Goal: Information Seeking & Learning: Learn about a topic

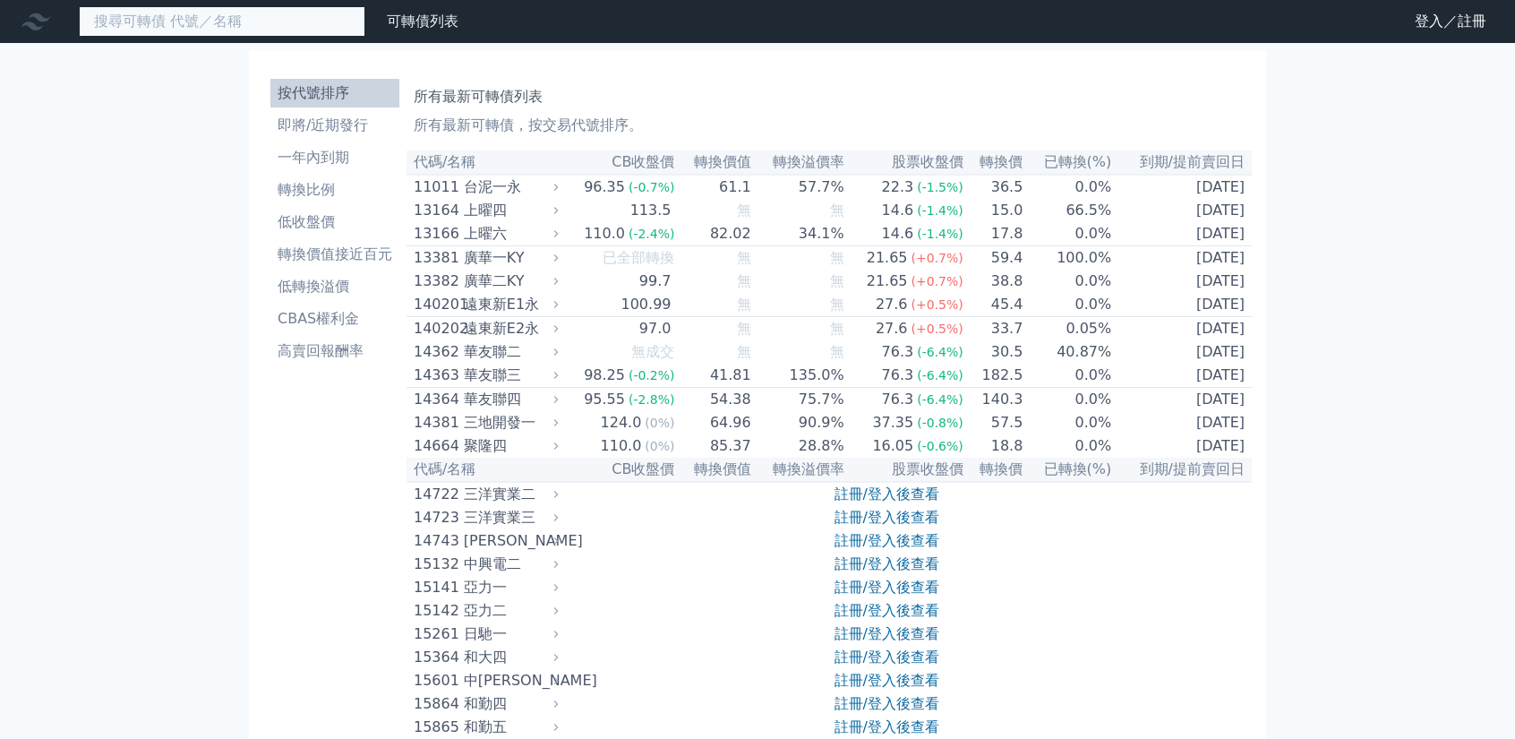
click at [262, 25] on input at bounding box center [222, 21] width 287 height 30
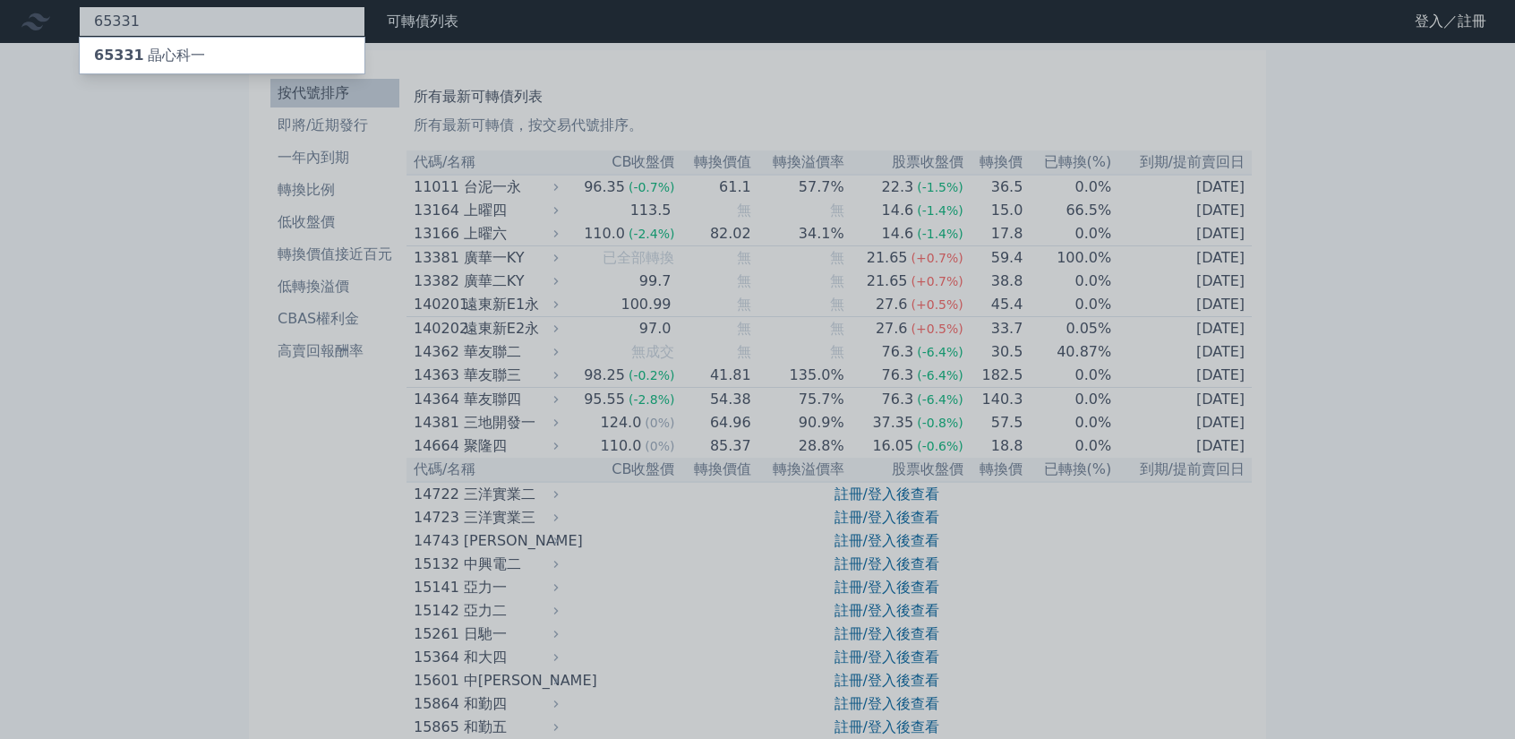
type input "65331"
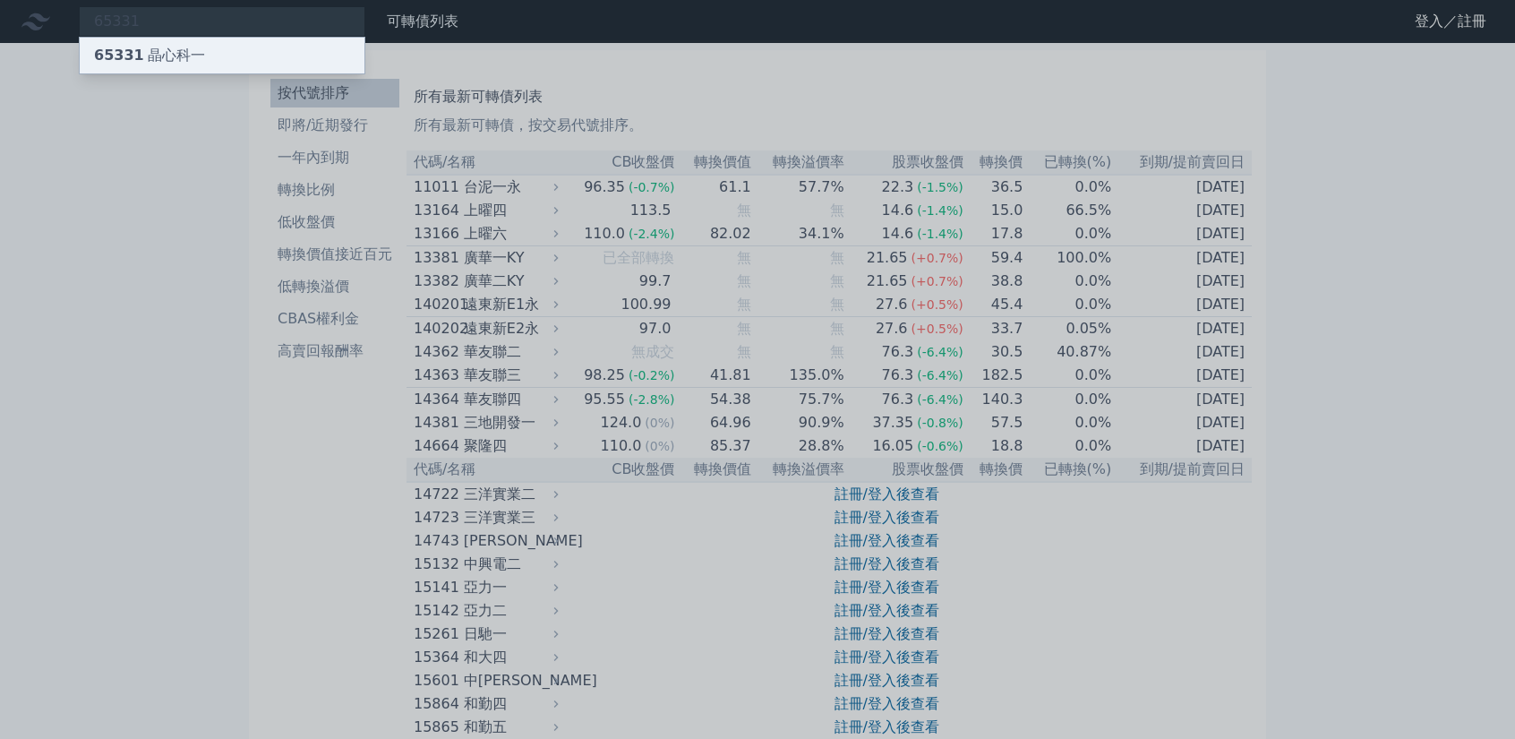
click at [257, 44] on div "65331 晶心科一" at bounding box center [222, 56] width 285 height 36
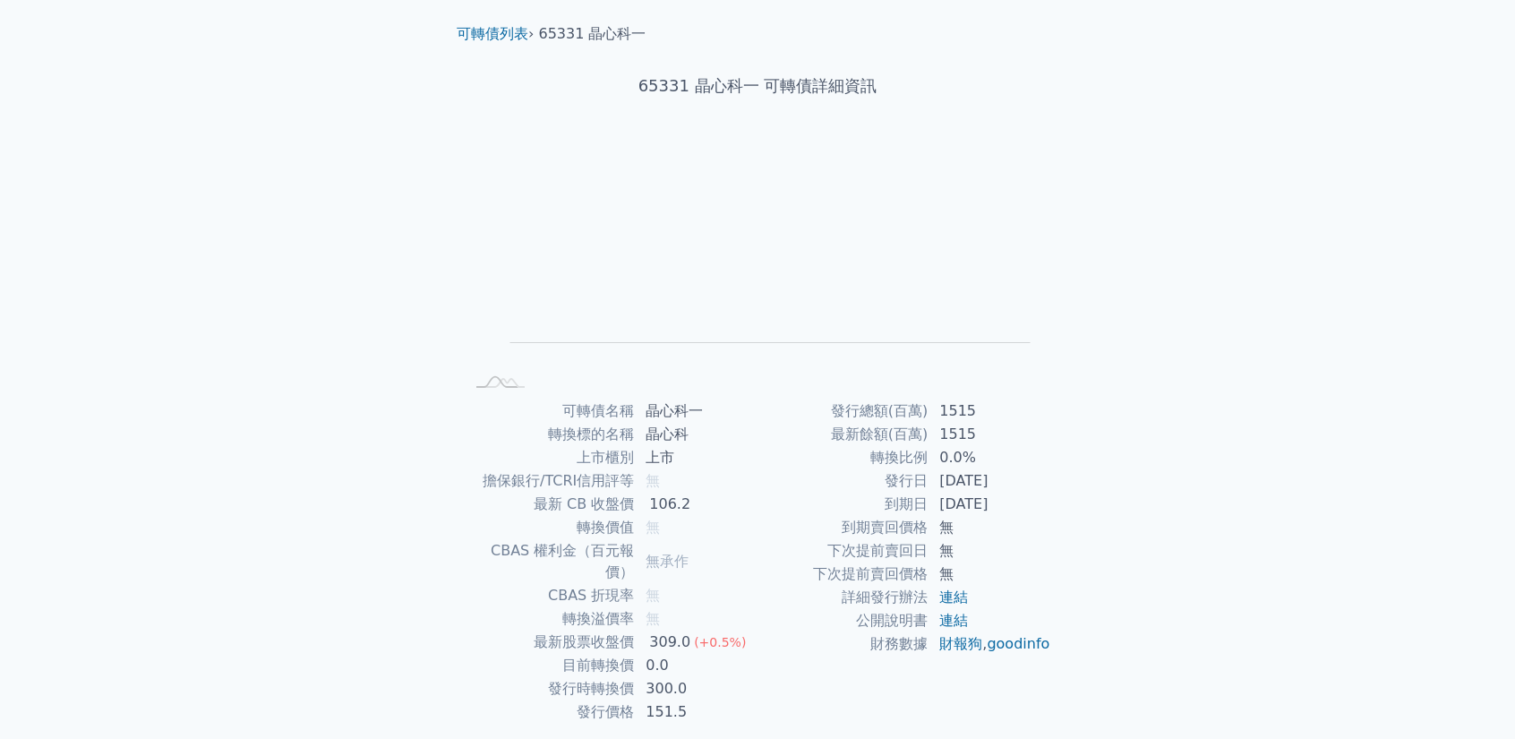
scroll to position [90, 0]
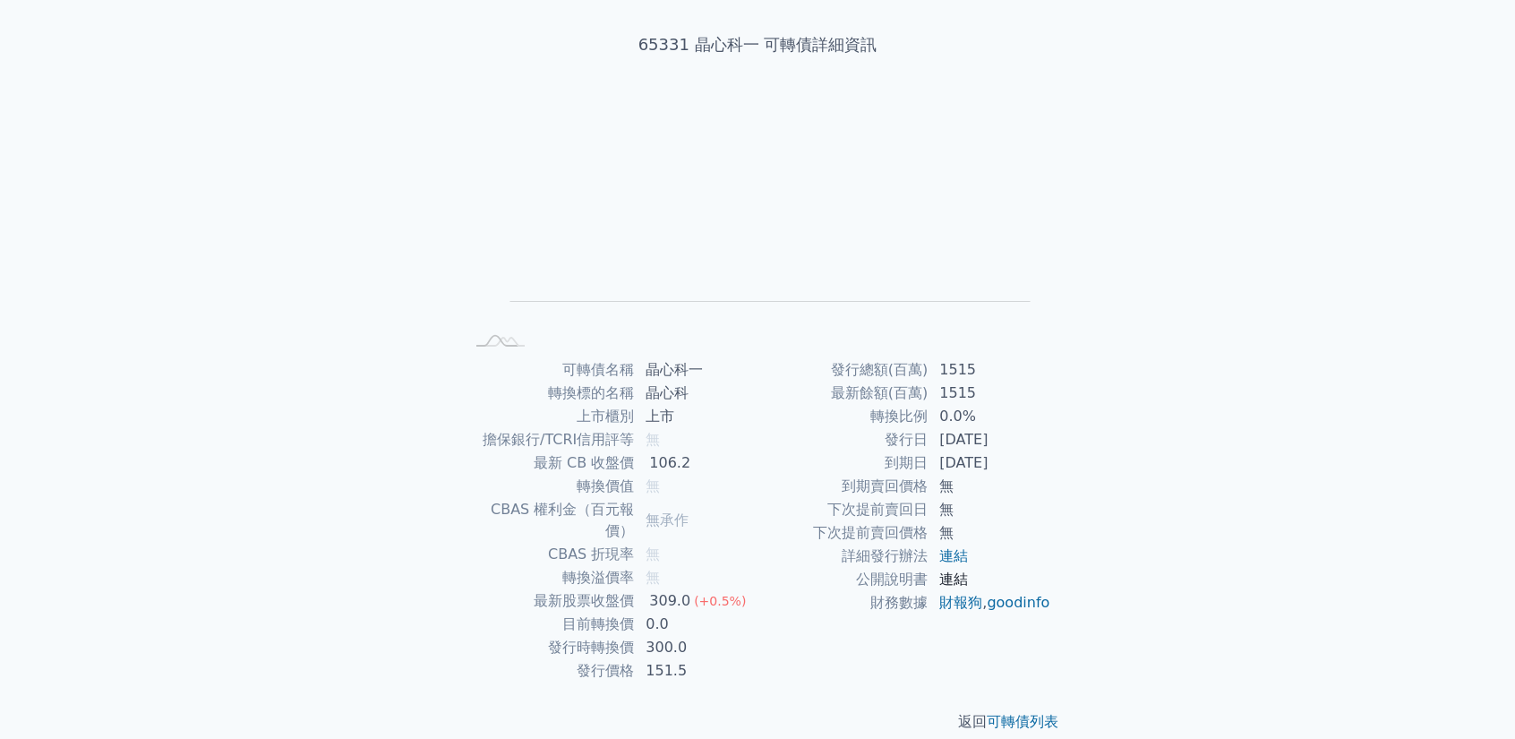
click at [954, 581] on link "連結" at bounding box center [953, 578] width 29 height 17
drag, startPoint x: 988, startPoint y: 444, endPoint x: 1036, endPoint y: 479, distance: 59.7
click at [1036, 479] on tbody "發行總額(百萬) 1515 最新餘額(百萬) 1515 轉換比例 0.0% 發行日 [DATE] 到期日 [DATE] 到期賣回價格 無 下次提前賣回日 無 …" at bounding box center [905, 486] width 294 height 256
click at [977, 470] on td "[DATE]" at bounding box center [990, 462] width 123 height 23
click at [835, 417] on td "轉換比例" at bounding box center [843, 416] width 171 height 23
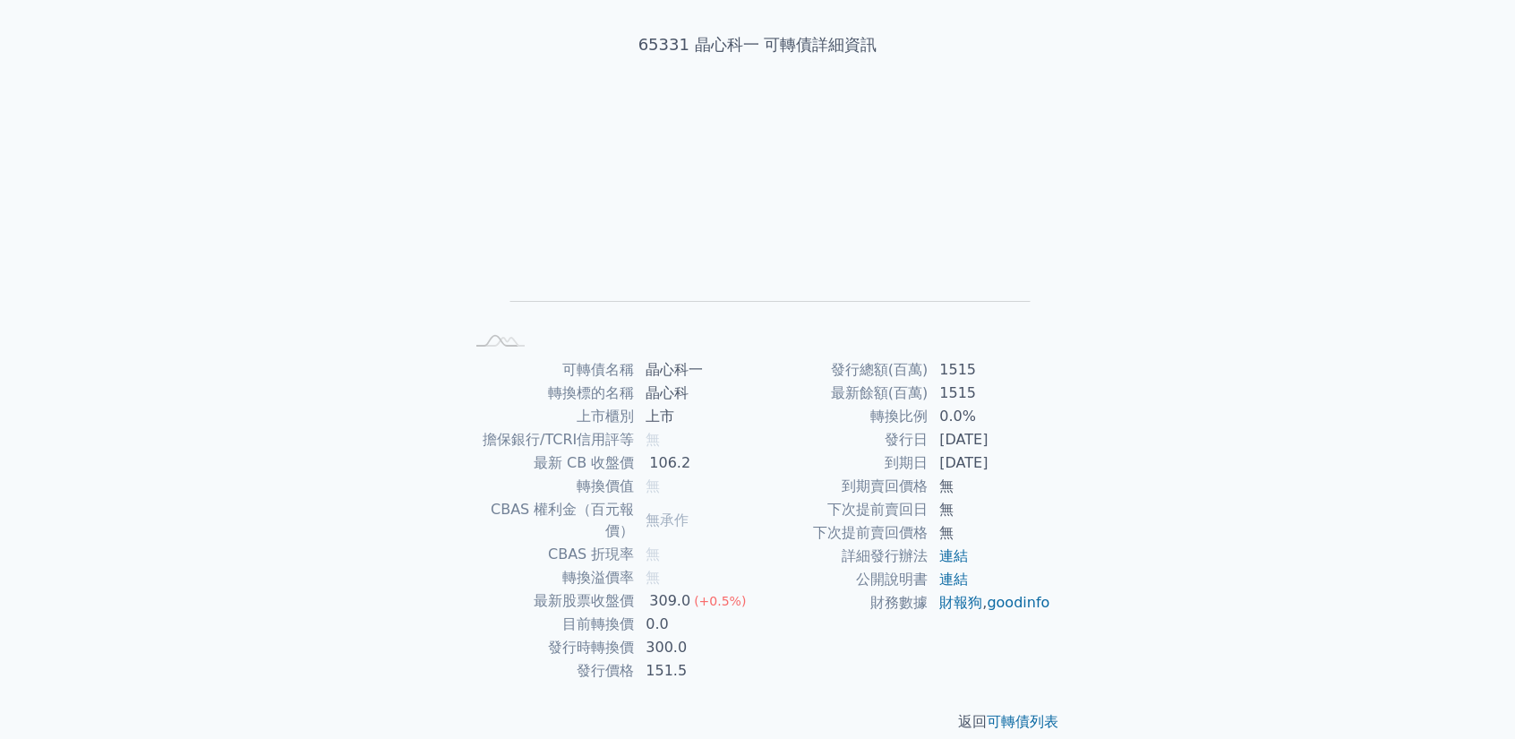
drag, startPoint x: 855, startPoint y: 448, endPoint x: 1070, endPoint y: 653, distance: 297.1
click at [1070, 653] on div "可轉債名稱 晶心科一 轉換標的名稱 晶心科 上市櫃別 上市 擔保銀行/TCRI信用評等 無 最新 CB 收盤價 106.2 轉換價值 無 CBAS 權利金（百…" at bounding box center [757, 520] width 630 height 324
drag, startPoint x: 1026, startPoint y: 529, endPoint x: 1020, endPoint y: 520, distance: 10.9
click at [1026, 529] on td "無" at bounding box center [990, 532] width 123 height 23
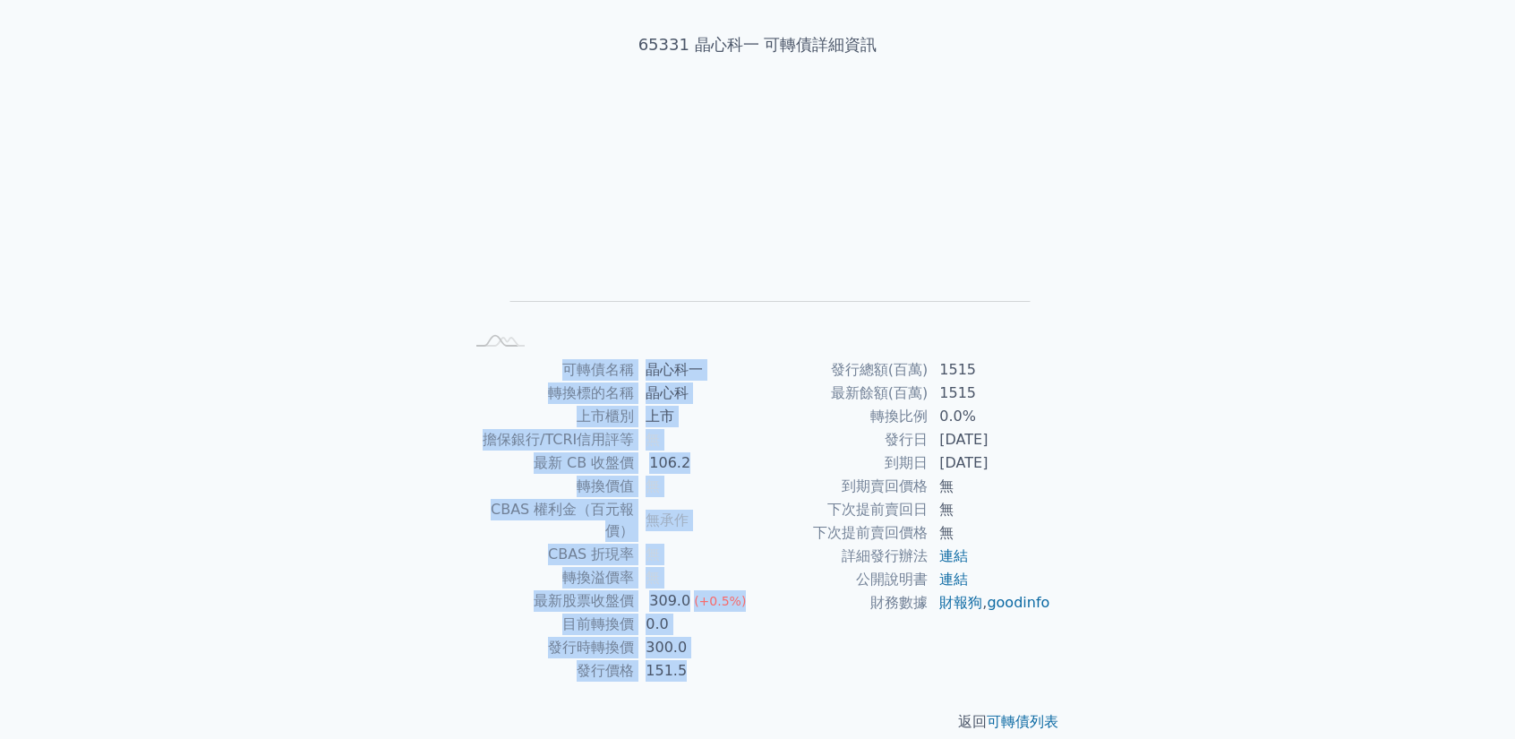
drag, startPoint x: 401, startPoint y: 347, endPoint x: 1248, endPoint y: 652, distance: 900.5
click at [1248, 652] on div "可轉債列表 財務數據 可轉債列表 財務數據 登入／註冊 登入／註冊 可轉債列表 › 65331 晶心科一 65331 晶心科一 可轉債詳細資訊 Zoom Ou…" at bounding box center [757, 335] width 1515 height 851
click at [1163, 576] on div "可轉債列表 財務數據 可轉債列表 財務數據 登入／註冊 登入／註冊 可轉債列表 › 65331 晶心科一 65331 晶心科一 可轉債詳細資訊 Zoom Ou…" at bounding box center [757, 335] width 1515 height 851
